Goal: Task Accomplishment & Management: Manage account settings

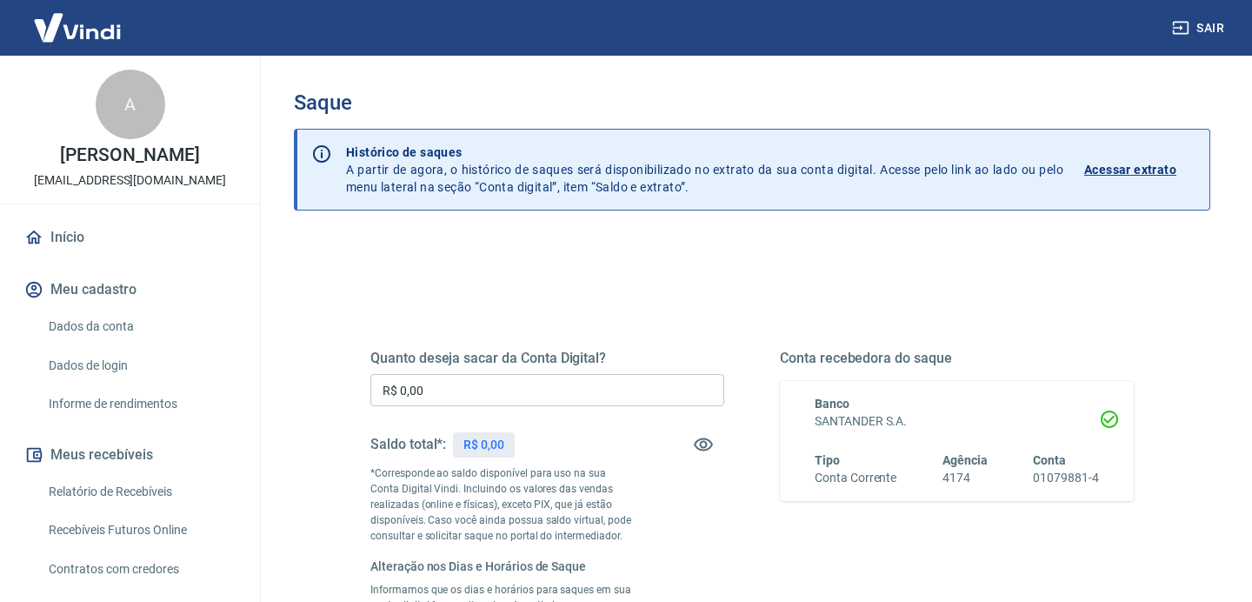
click at [451, 390] on input "R$ 0,00" at bounding box center [548, 390] width 354 height 32
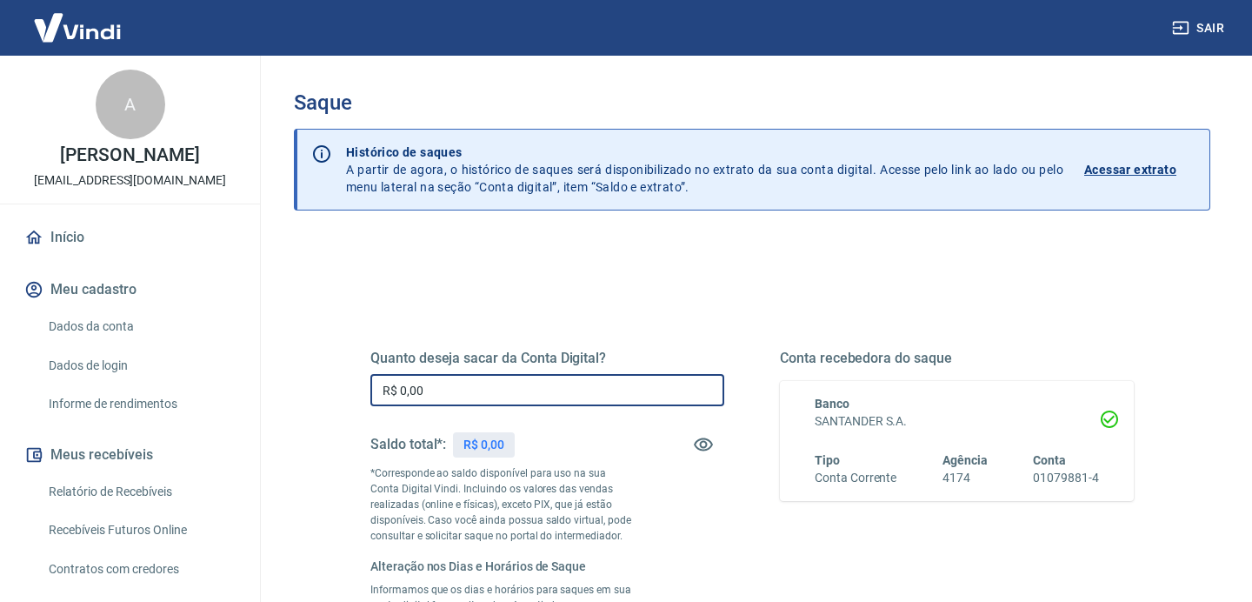
click at [451, 390] on input "R$ 0,00" at bounding box center [548, 390] width 354 height 32
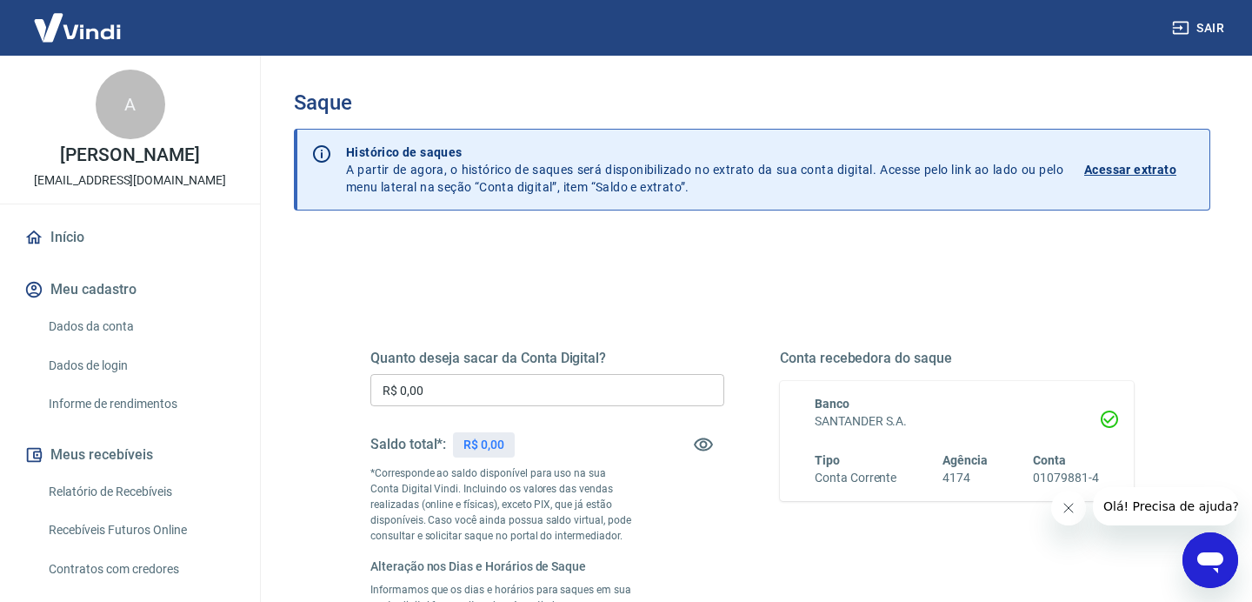
click at [548, 455] on div "Saldo total*: R$ 0,00" at bounding box center [548, 445] width 354 height 42
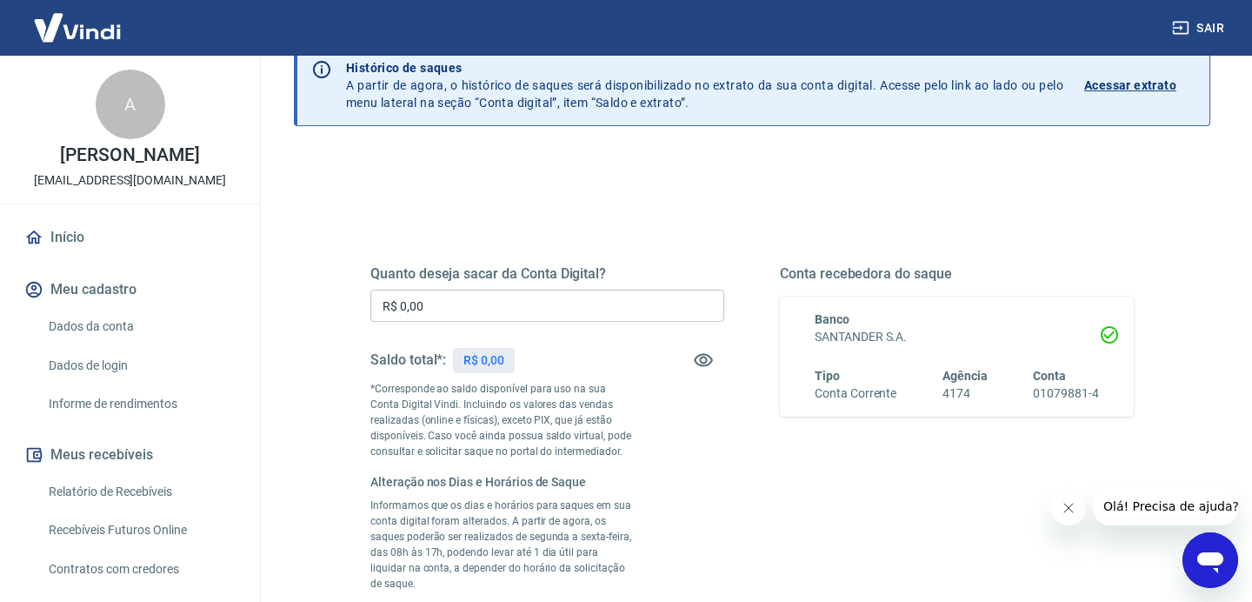
scroll to position [93, 0]
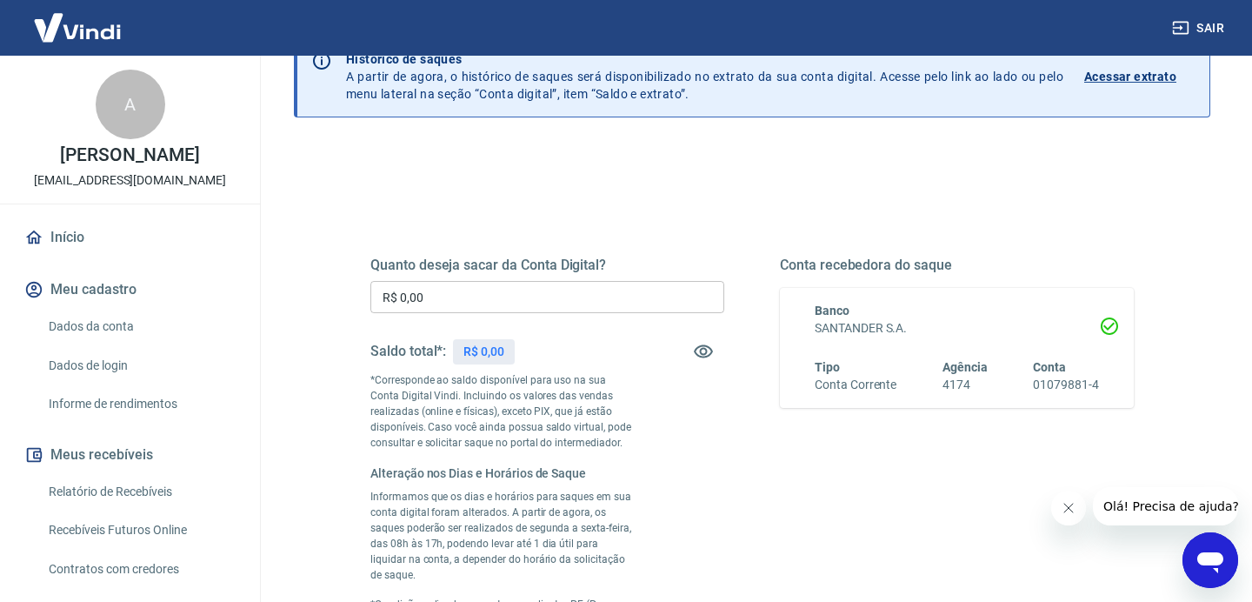
click at [1059, 499] on button "Close message from company" at bounding box center [1069, 508] width 35 height 35
click at [666, 441] on div "Quanto deseja sacar da Conta Digital? R$ 0,00 ​ Saldo total*: R$ 0,00 *Correspo…" at bounding box center [548, 462] width 354 height 411
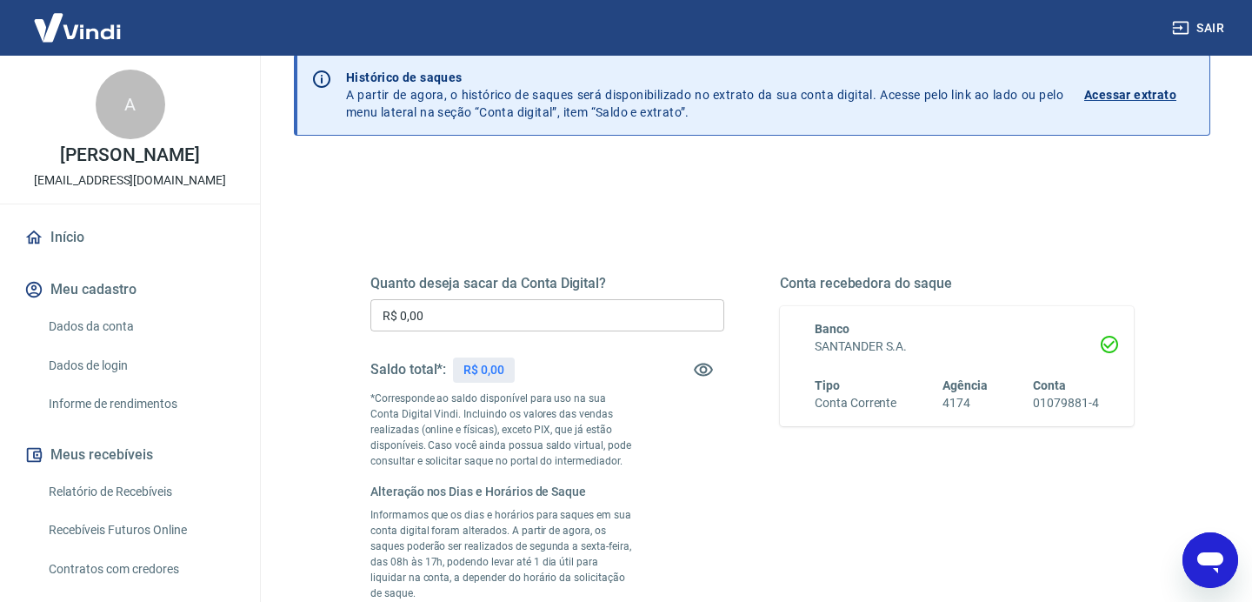
scroll to position [0, 0]
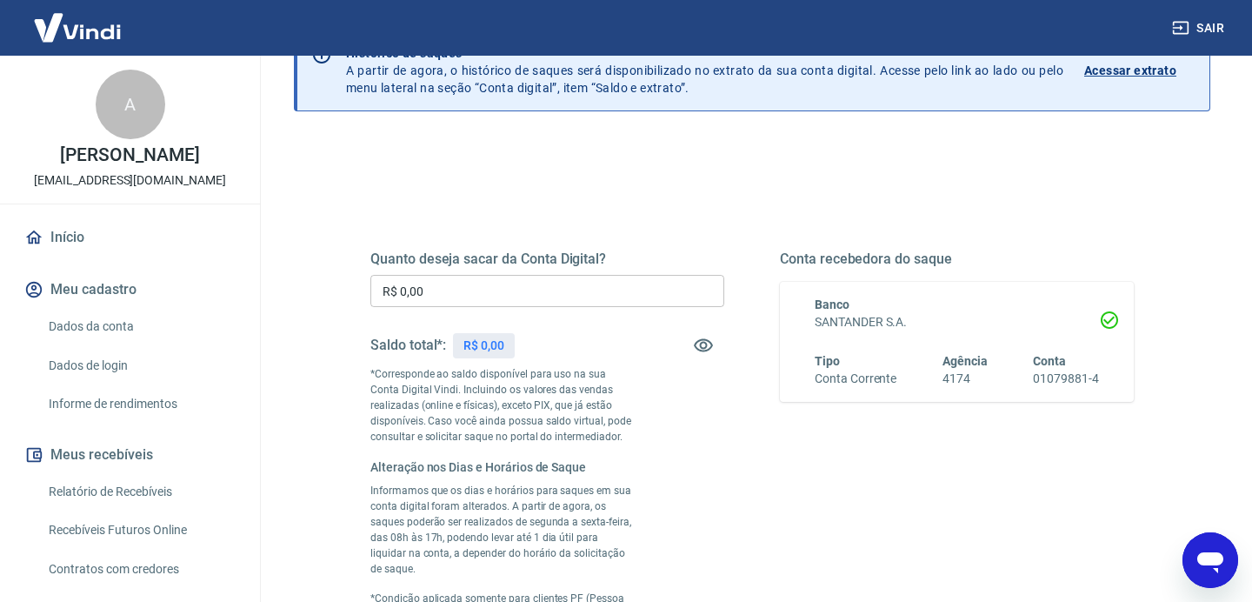
scroll to position [125, 0]
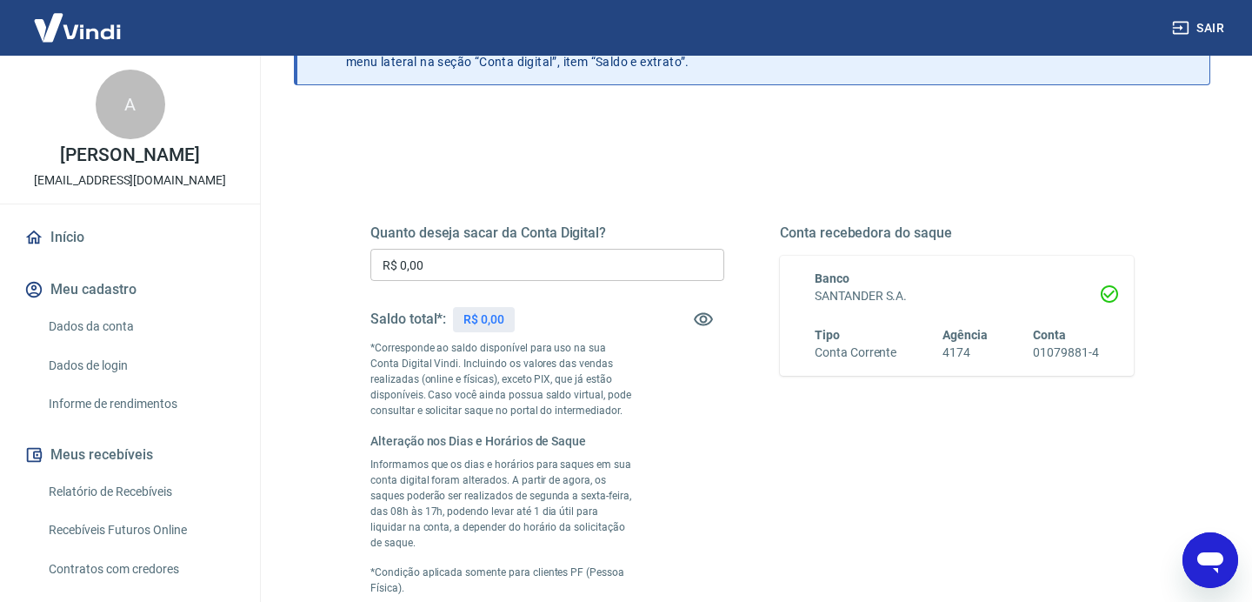
click at [500, 312] on p "R$ 0,00" at bounding box center [484, 320] width 41 height 18
click at [698, 179] on div "Quanto deseja sacar da Conta Digital? R$ 0,00 ​ Saldo total*: R$ 0,00 *Correspo…" at bounding box center [752, 439] width 805 height 582
click at [263, 229] on div "Saque Histórico de saques A partir de agora, o histórico de saques será disponi…" at bounding box center [752, 357] width 1000 height 855
click at [320, 247] on div "Quanto deseja sacar da Conta Digital? R$ 0,00 ​ Saldo total*: R$ 0,00 *Correspo…" at bounding box center [752, 512] width 917 height 799
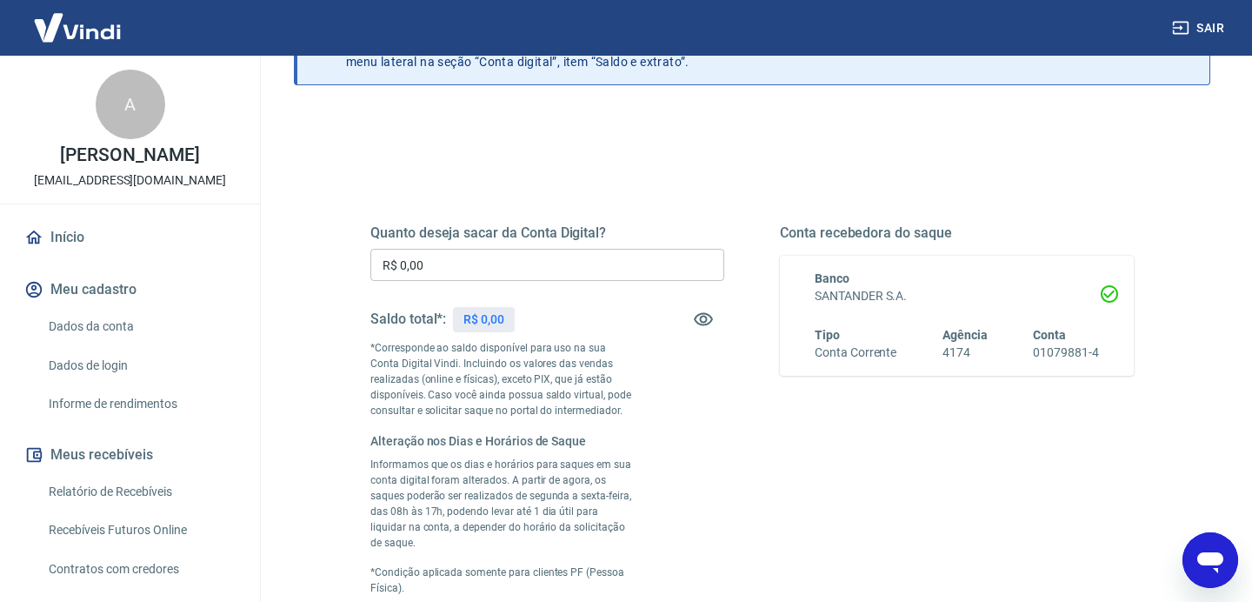
click at [121, 249] on link "Início" at bounding box center [130, 237] width 218 height 38
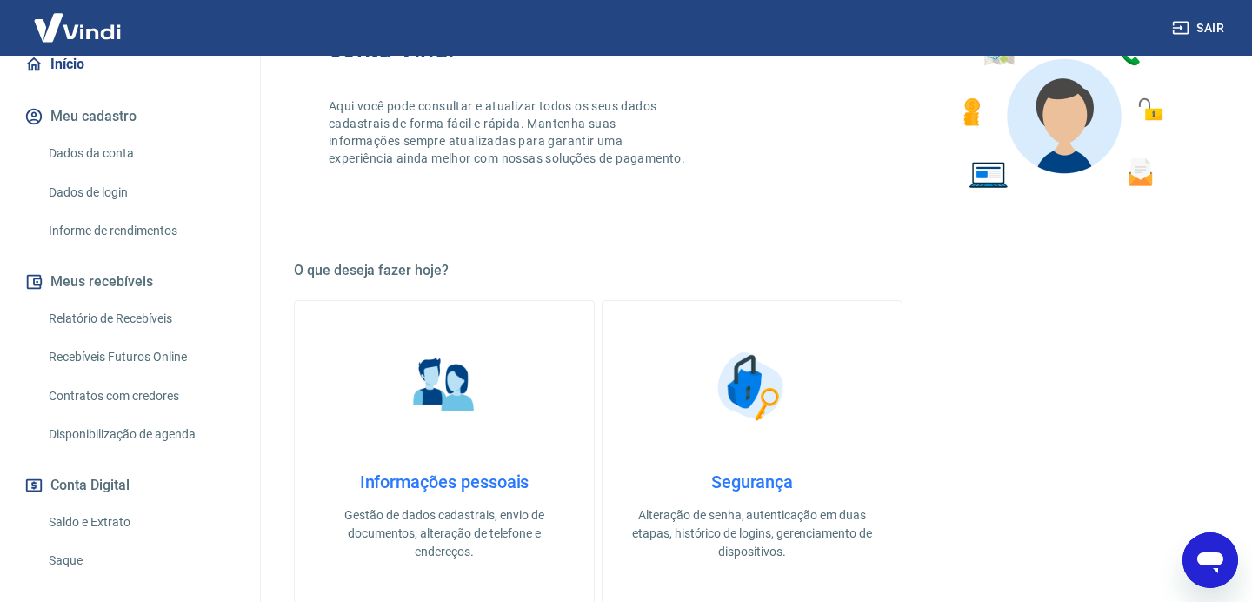
scroll to position [186, 0]
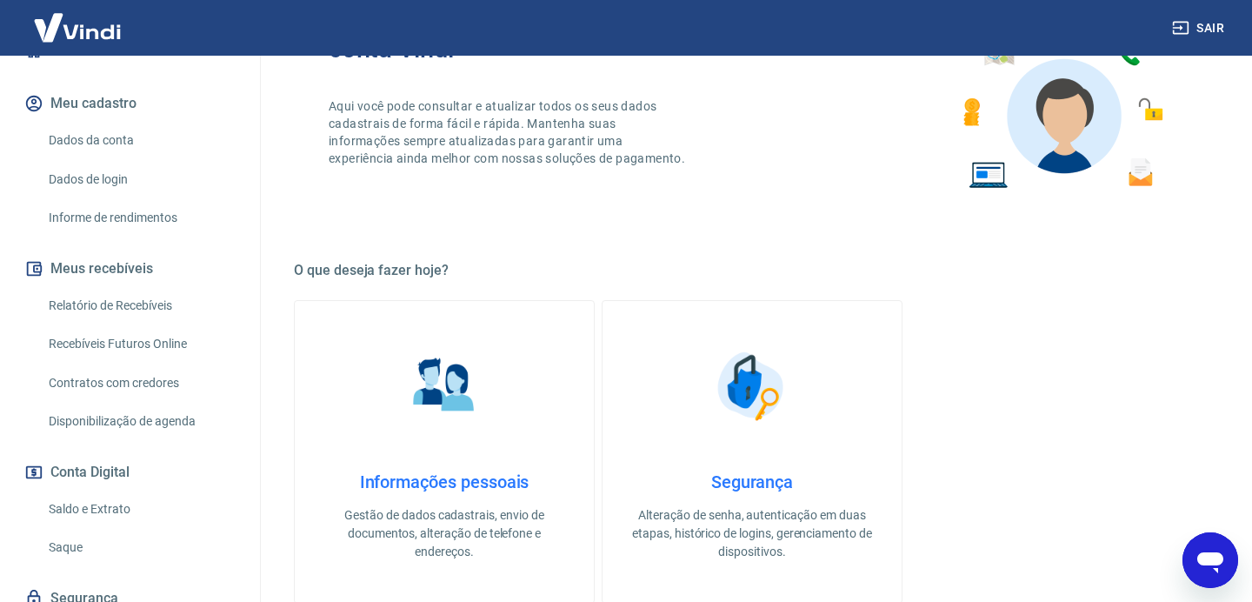
click at [148, 319] on link "Relatório de Recebíveis" at bounding box center [140, 306] width 197 height 36
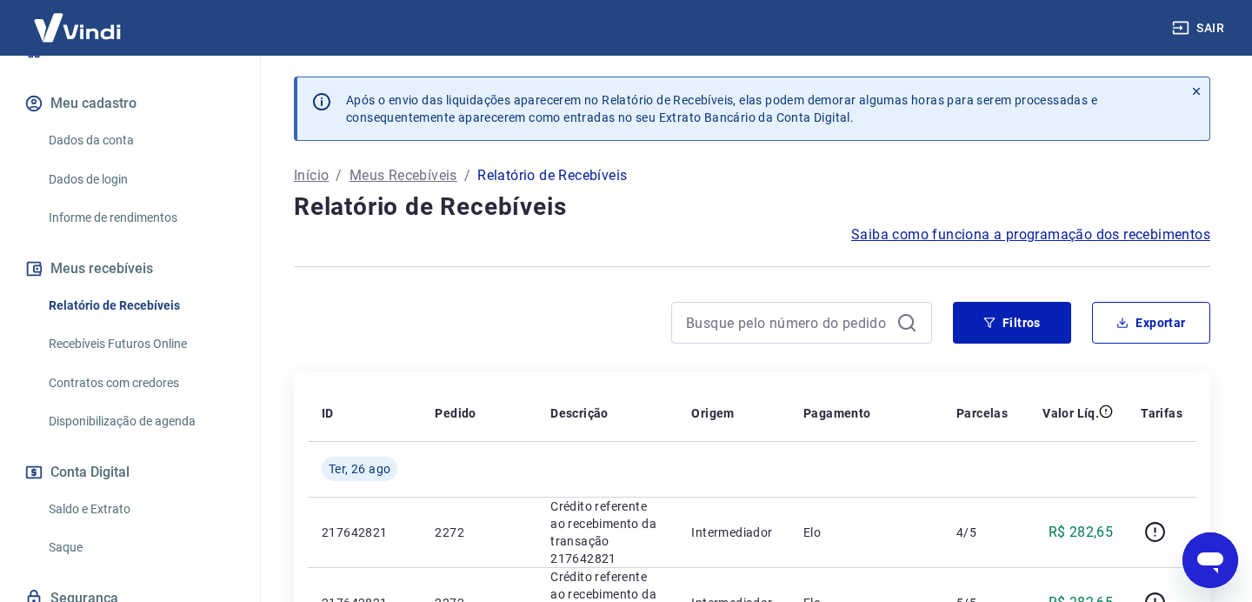
scroll to position [253, 0]
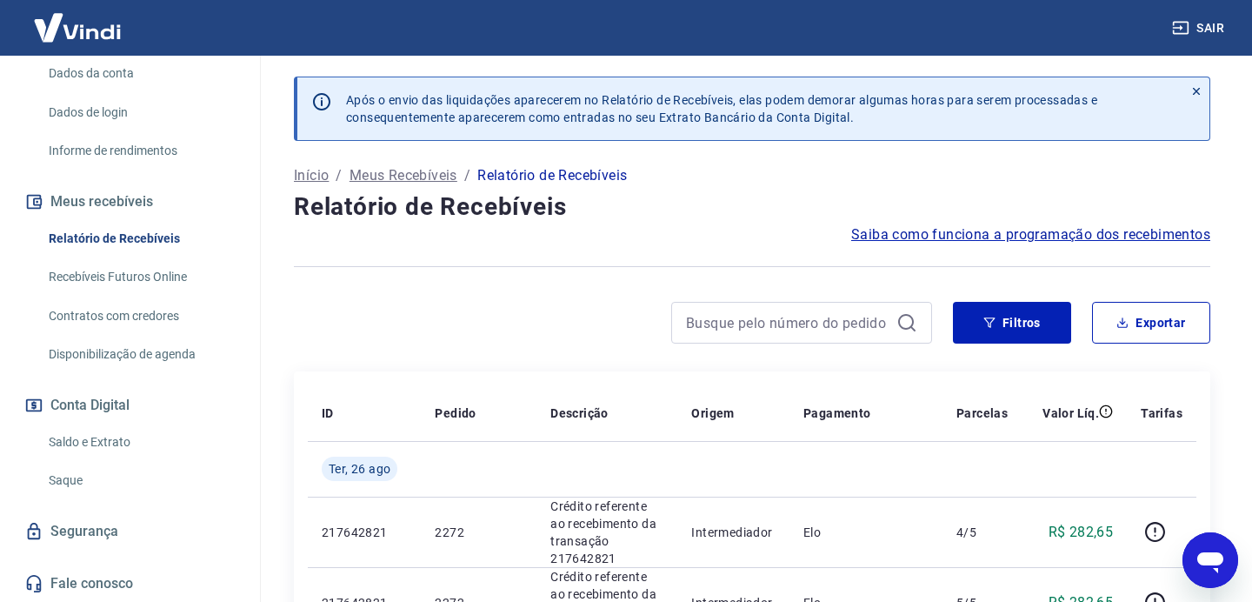
click at [131, 442] on link "Saldo e Extrato" at bounding box center [140, 442] width 197 height 36
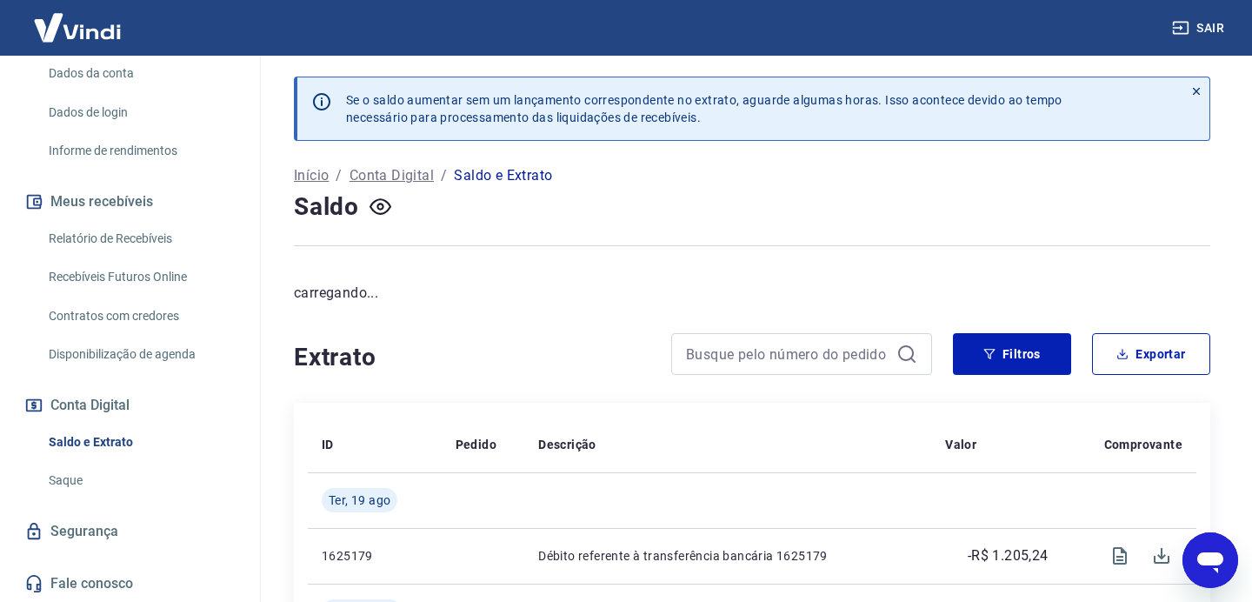
scroll to position [170, 0]
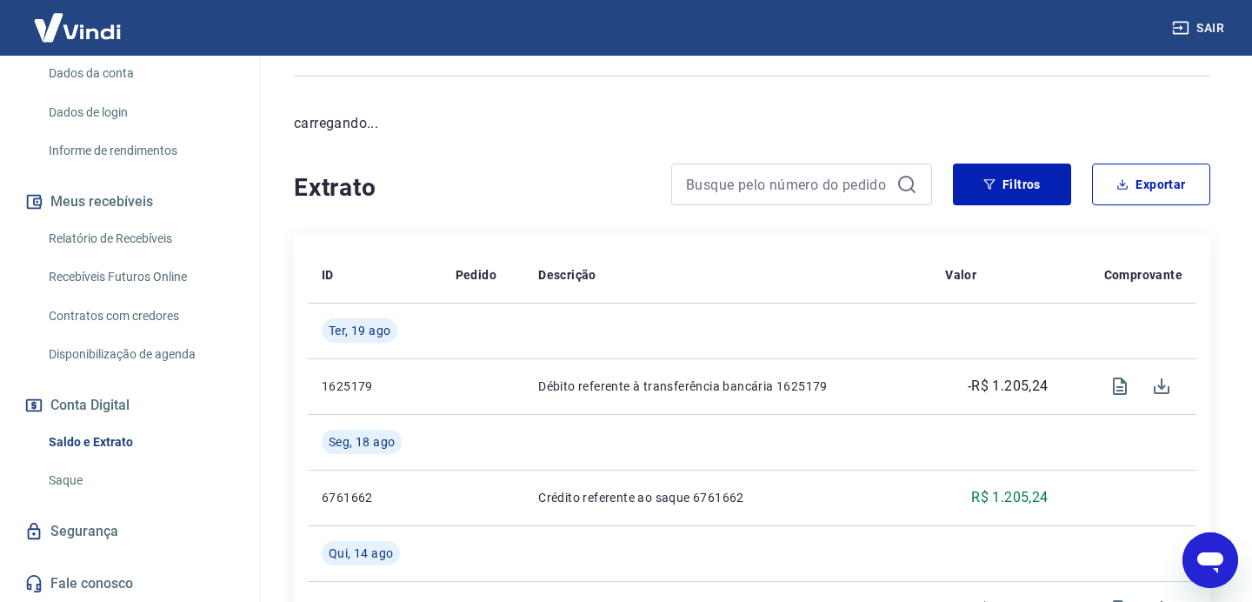
click at [90, 470] on link "Saque" at bounding box center [140, 481] width 197 height 36
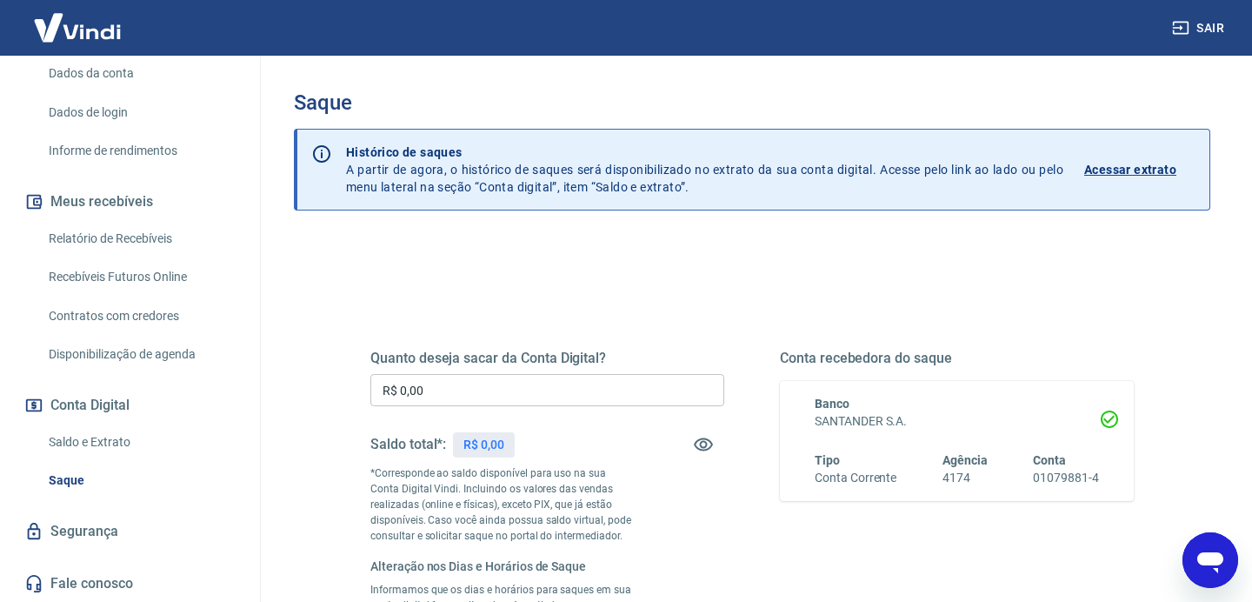
click at [544, 350] on h5 "Quanto deseja sacar da Conta Digital?" at bounding box center [548, 358] width 354 height 17
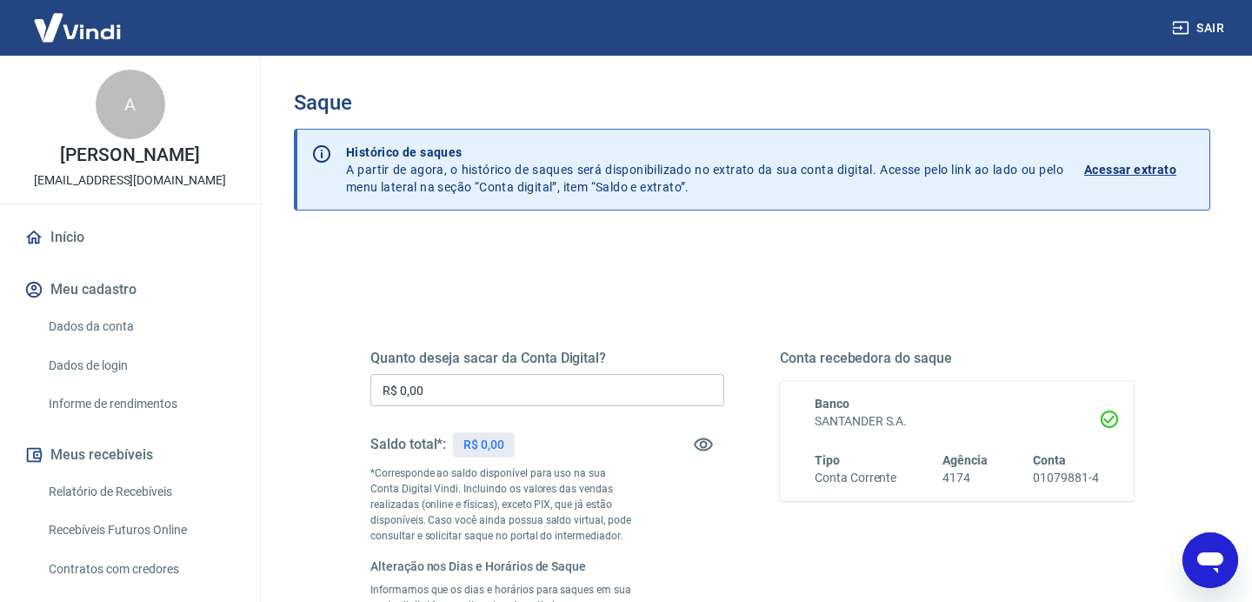
click at [618, 298] on div "Quanto deseja sacar da Conta Digital? R$ 0,00 ​ Saldo total*: R$ 0,00 *Correspo…" at bounding box center [752, 564] width 805 height 582
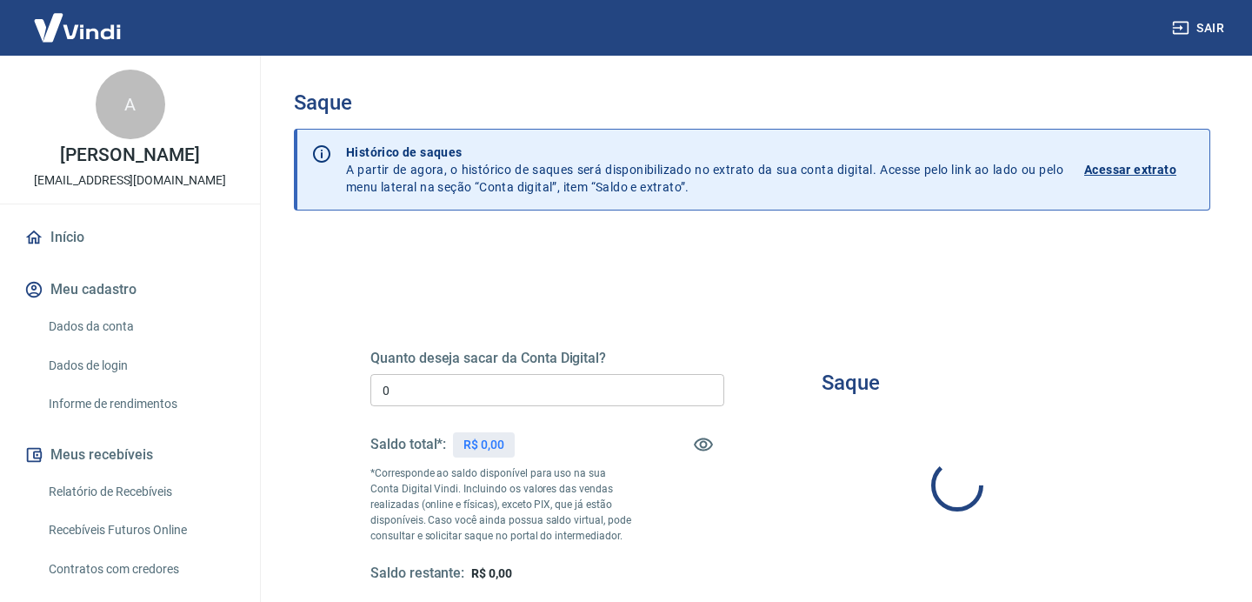
type input "R$ 0,00"
